Goal: Find specific page/section: Find specific page/section

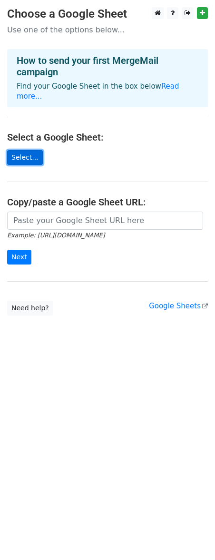
click at [39, 150] on link "Select..." at bounding box center [25, 157] width 36 height 15
